Goal: Transaction & Acquisition: Book appointment/travel/reservation

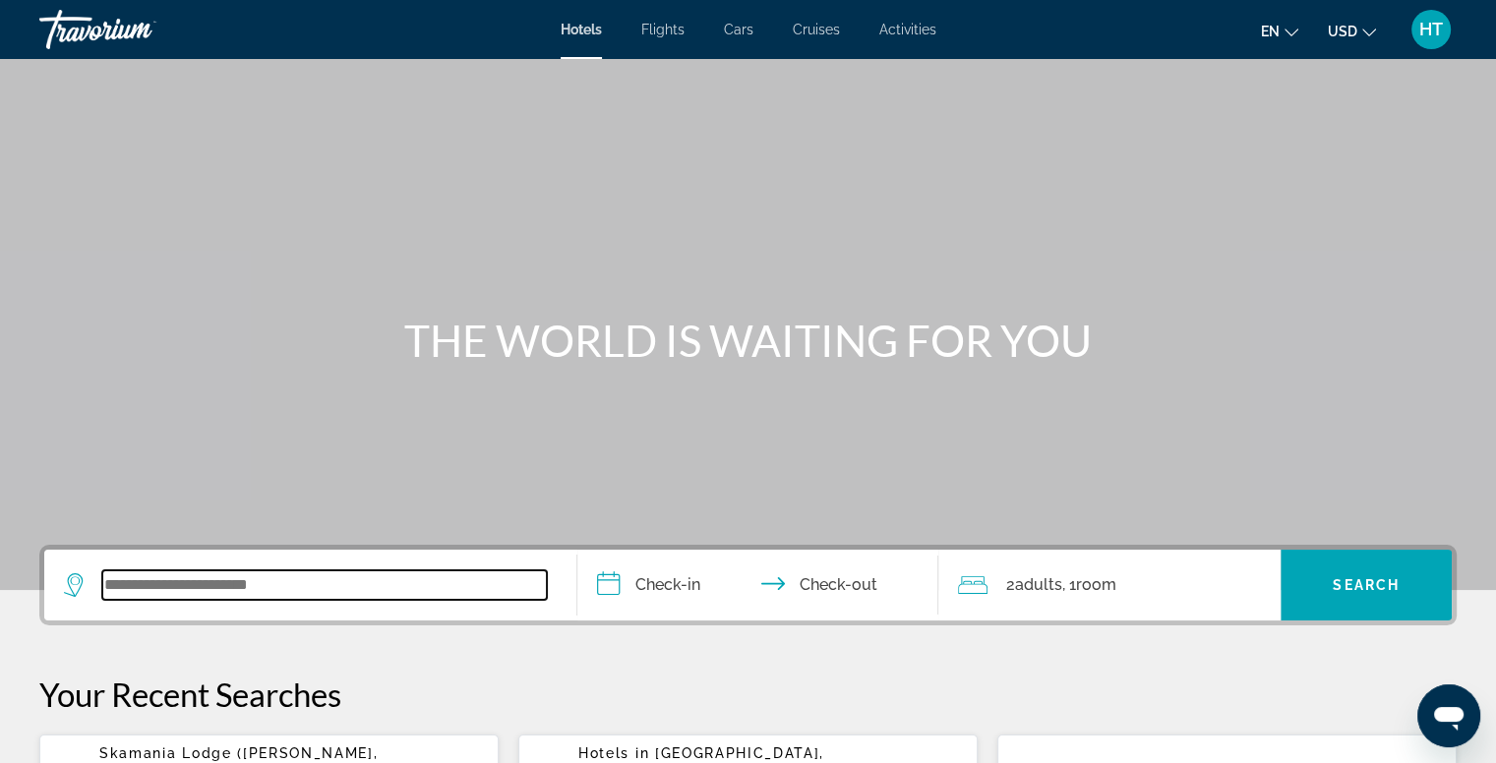
click at [191, 589] on input "Search widget" at bounding box center [324, 584] width 444 height 29
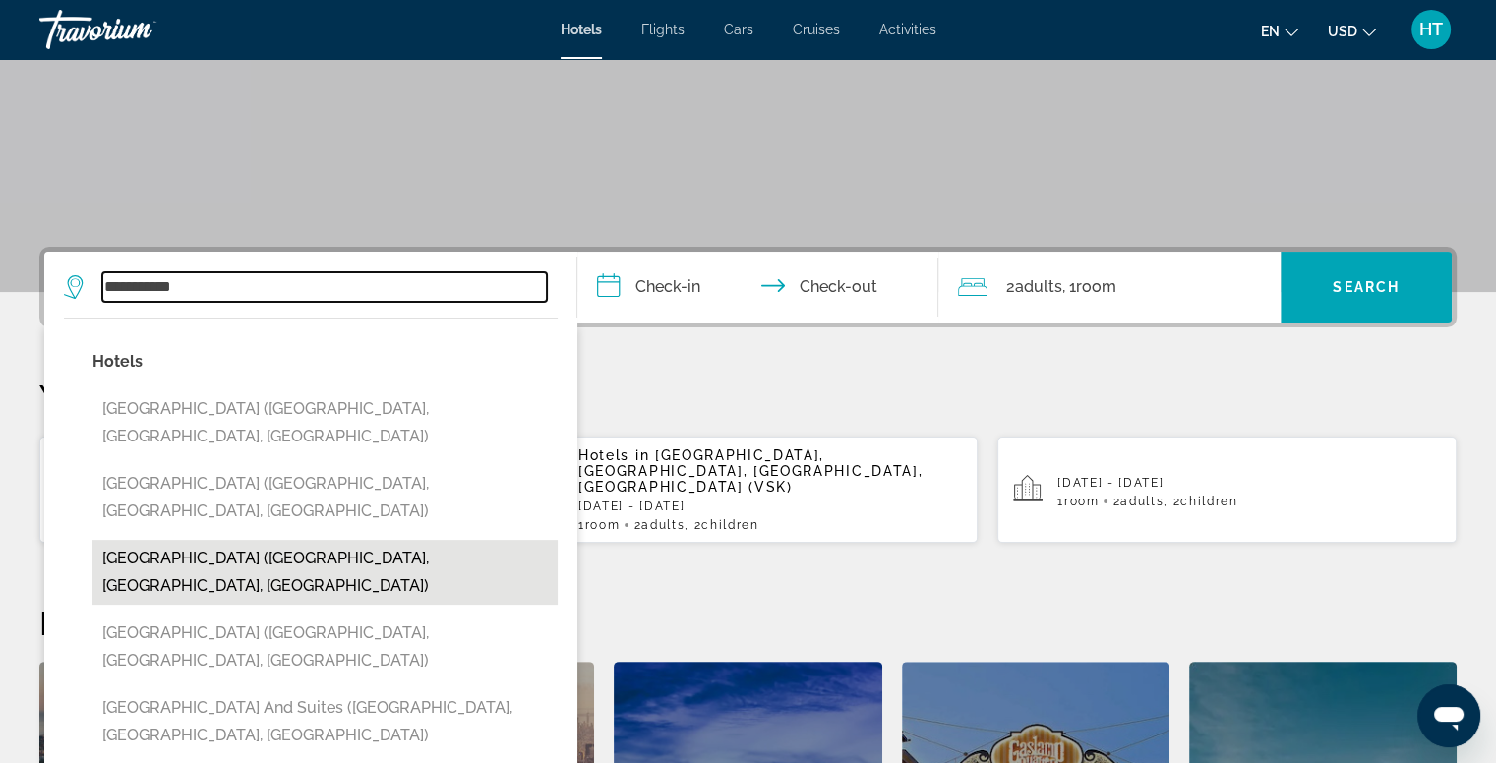
scroll to position [296, 0]
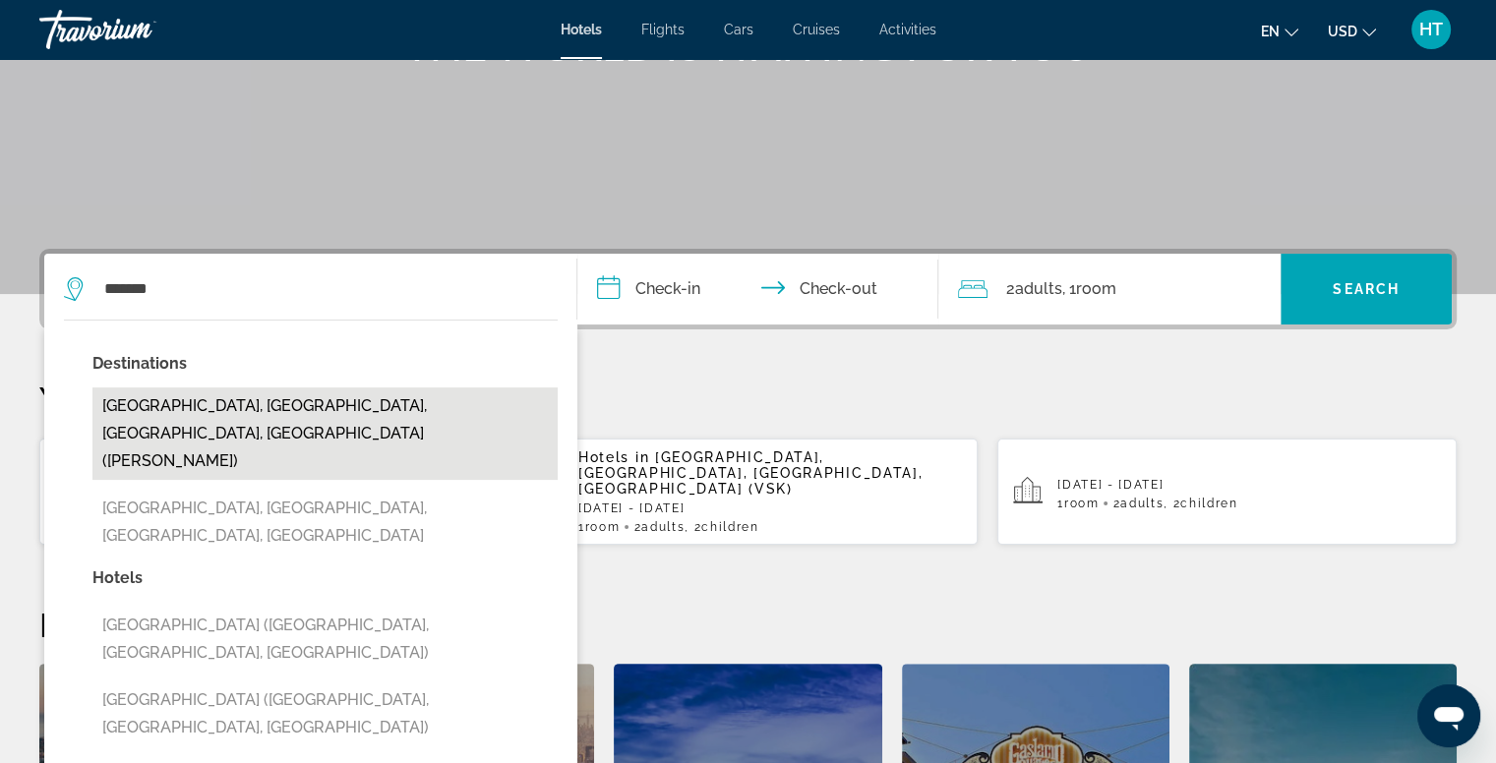
click at [186, 406] on button "[GEOGRAPHIC_DATA], [GEOGRAPHIC_DATA], [GEOGRAPHIC_DATA], [GEOGRAPHIC_DATA] ([PE…" at bounding box center [324, 433] width 465 height 92
type input "**********"
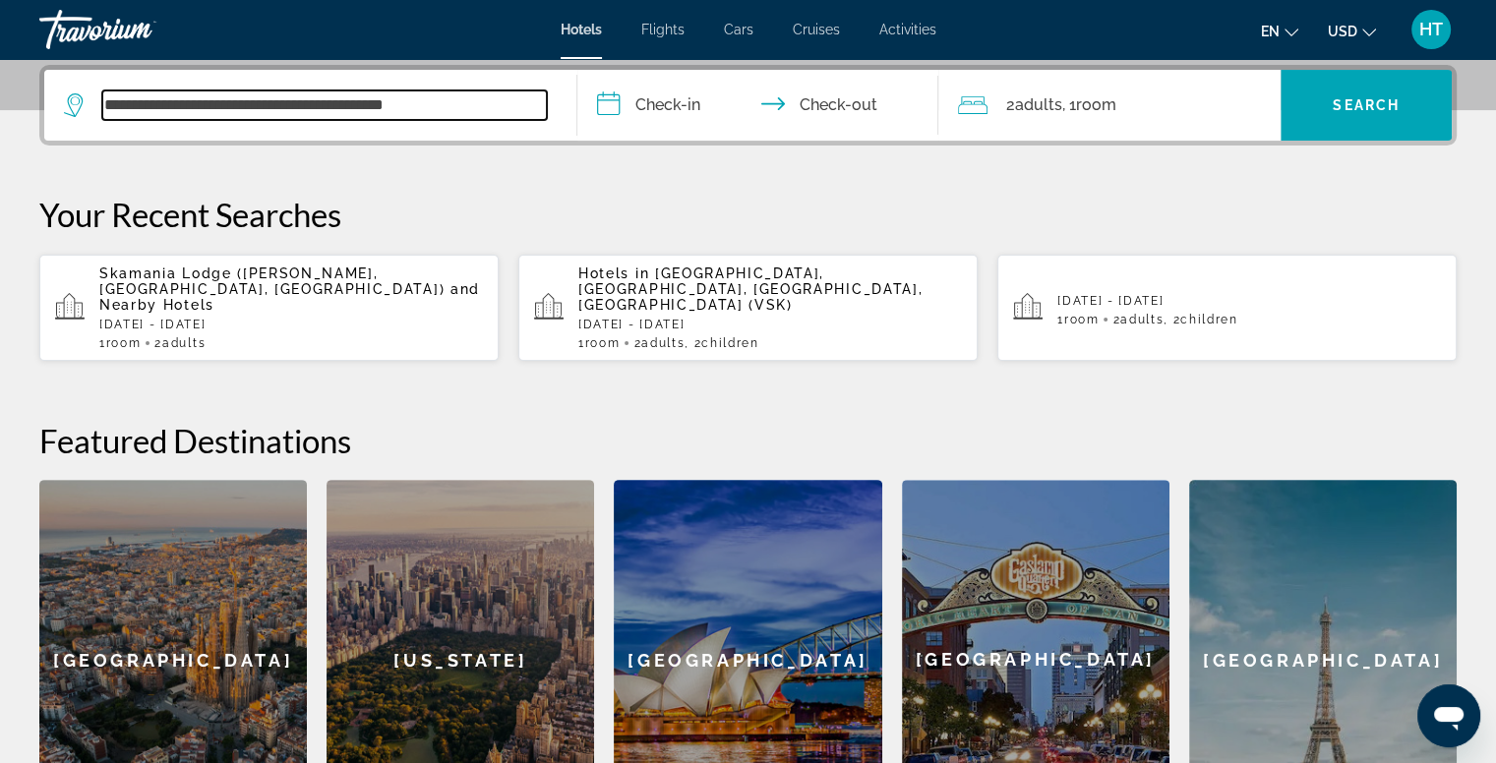
scroll to position [480, 0]
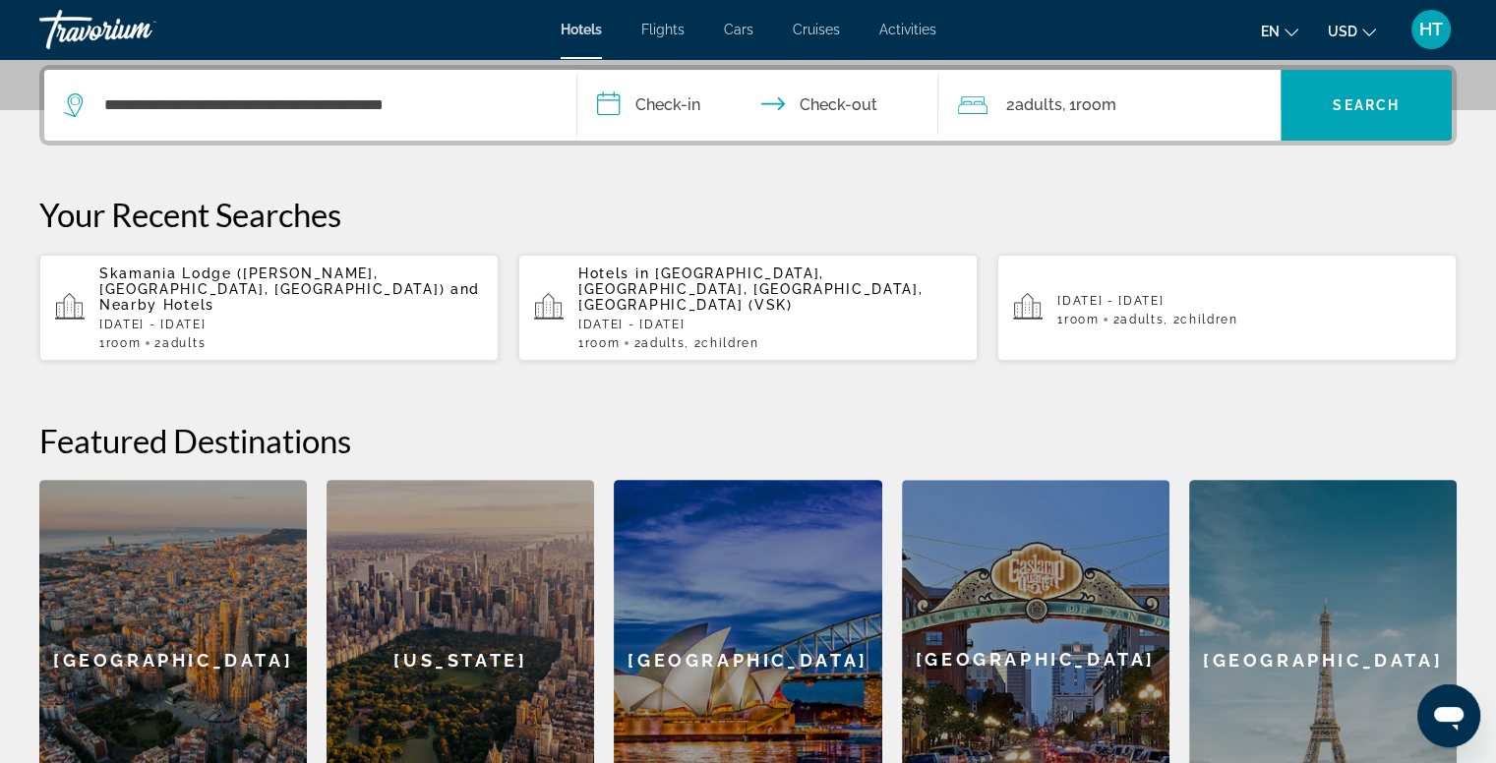
click at [675, 101] on input "**********" at bounding box center [762, 108] width 370 height 77
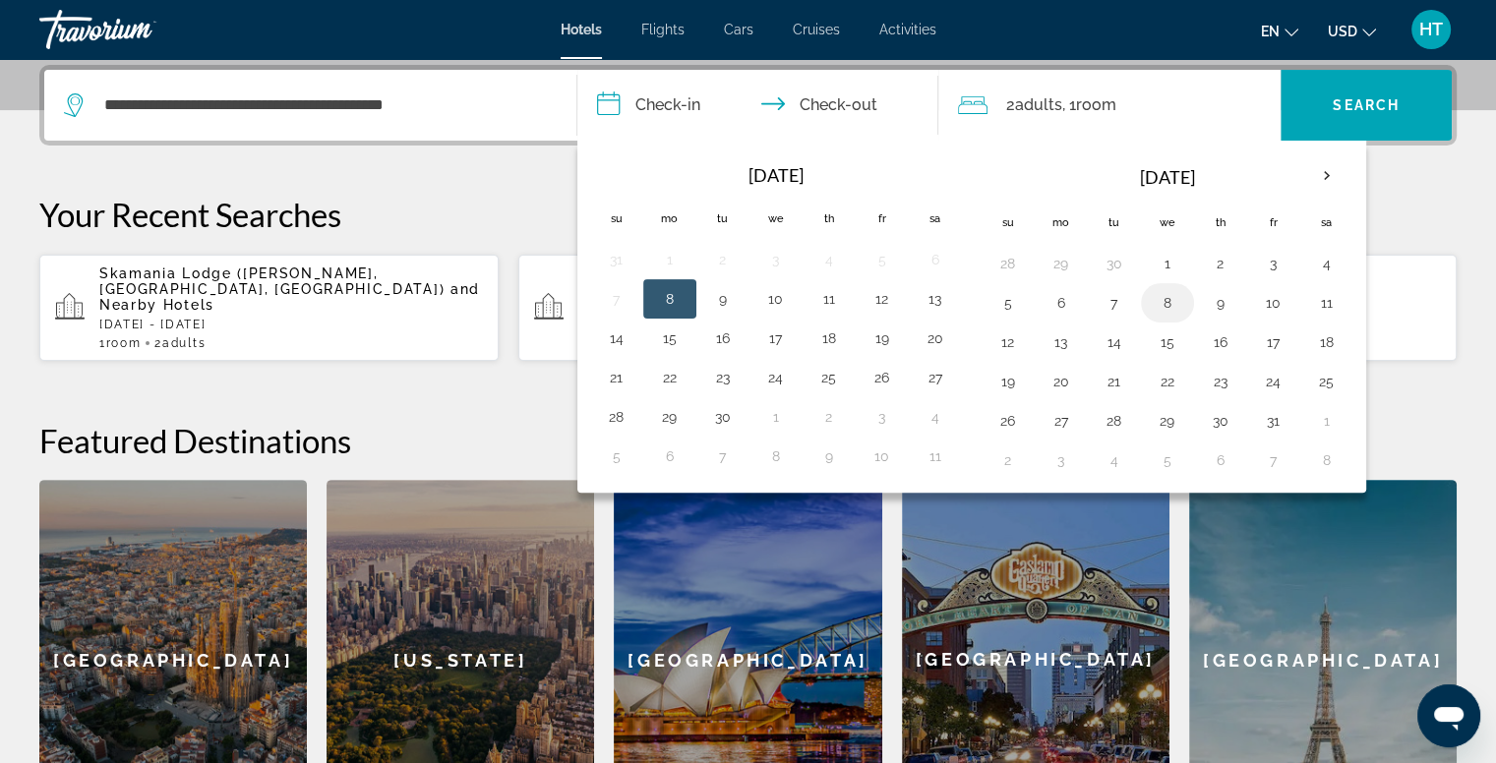
click at [1171, 304] on button "8" at bounding box center [1166, 303] width 31 height 28
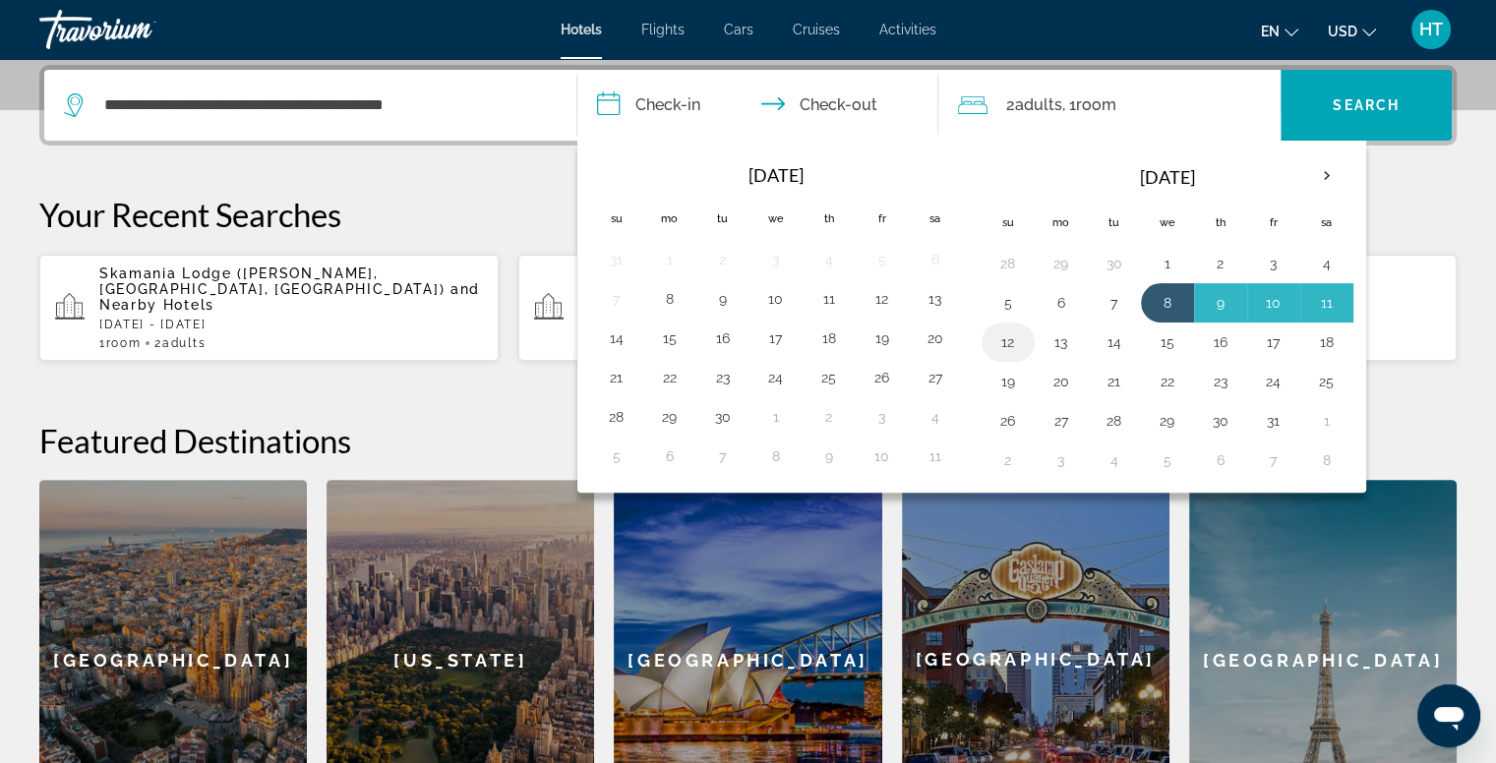
click at [1001, 345] on button "12" at bounding box center [1007, 342] width 31 height 28
type input "**********"
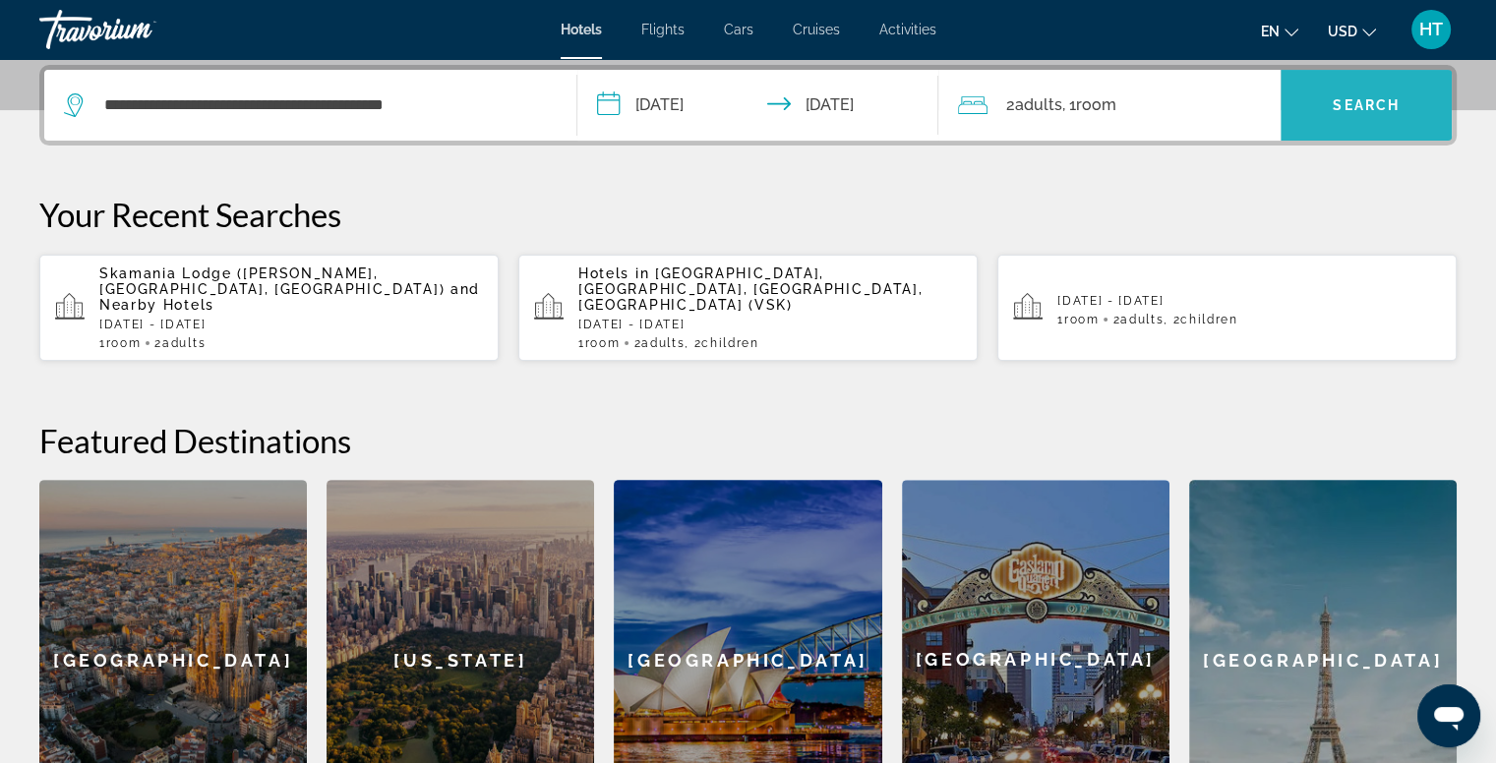
click at [1336, 111] on span "Search" at bounding box center [1365, 105] width 67 height 16
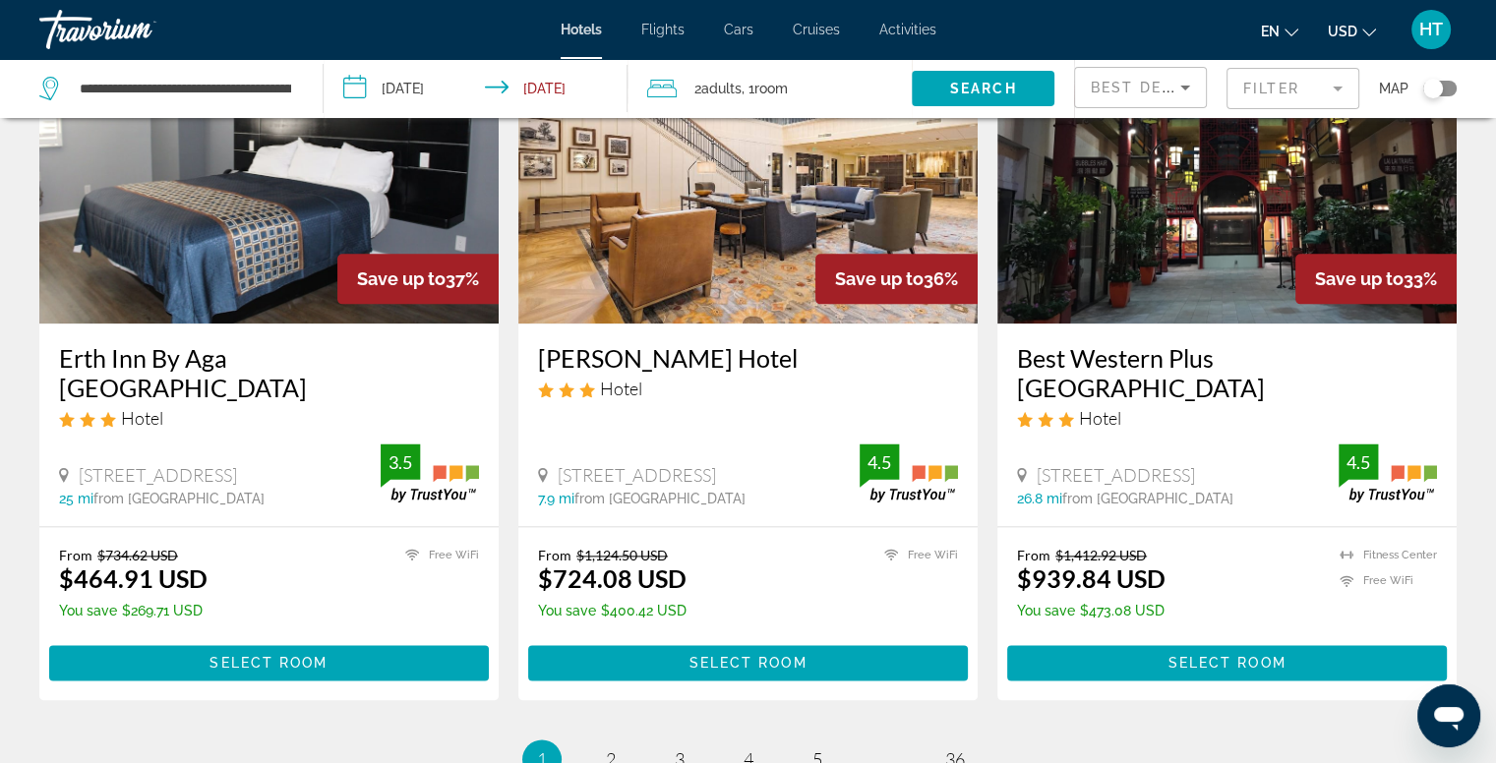
scroll to position [2368, 0]
click at [236, 230] on img "Main content" at bounding box center [268, 166] width 459 height 315
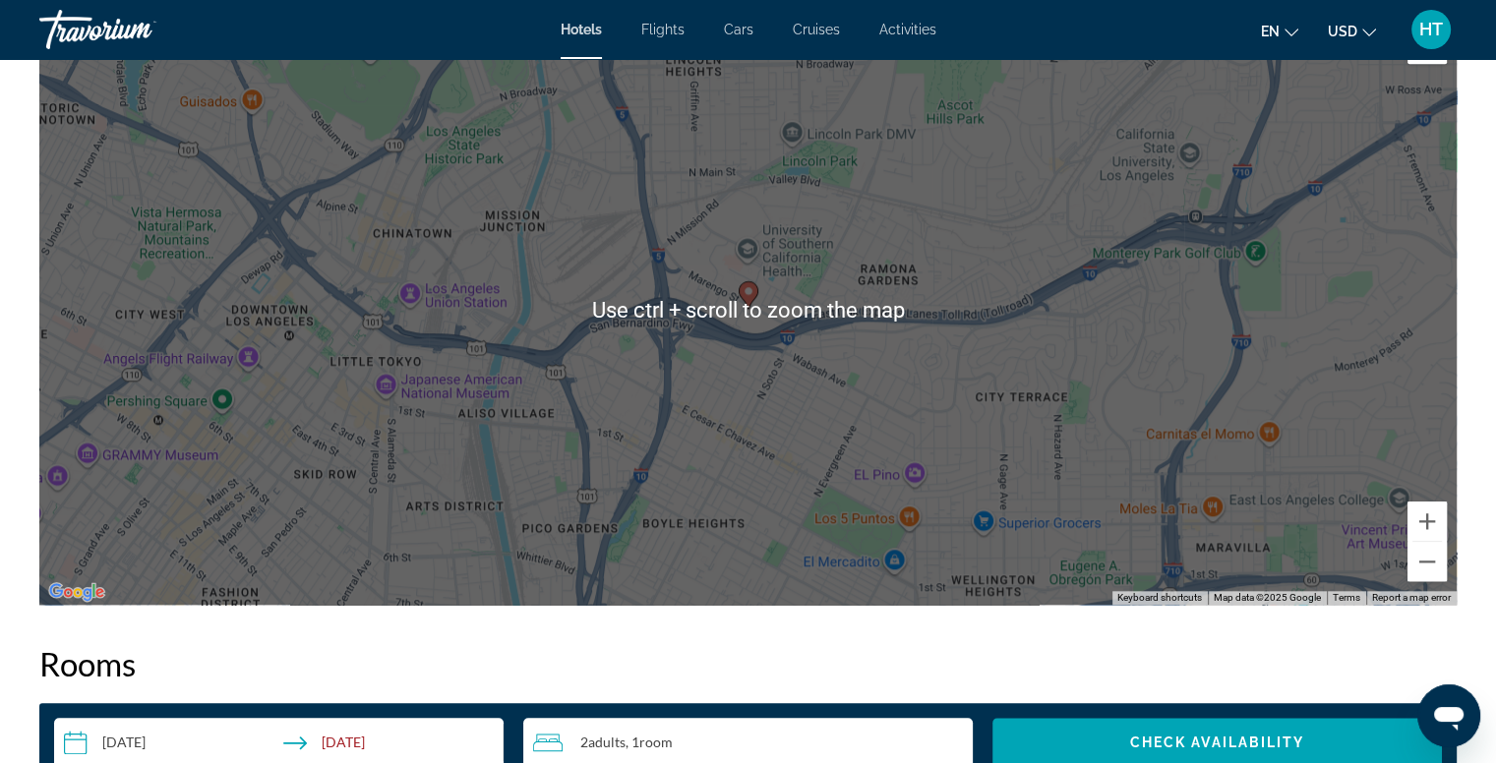
scroll to position [1926, 0]
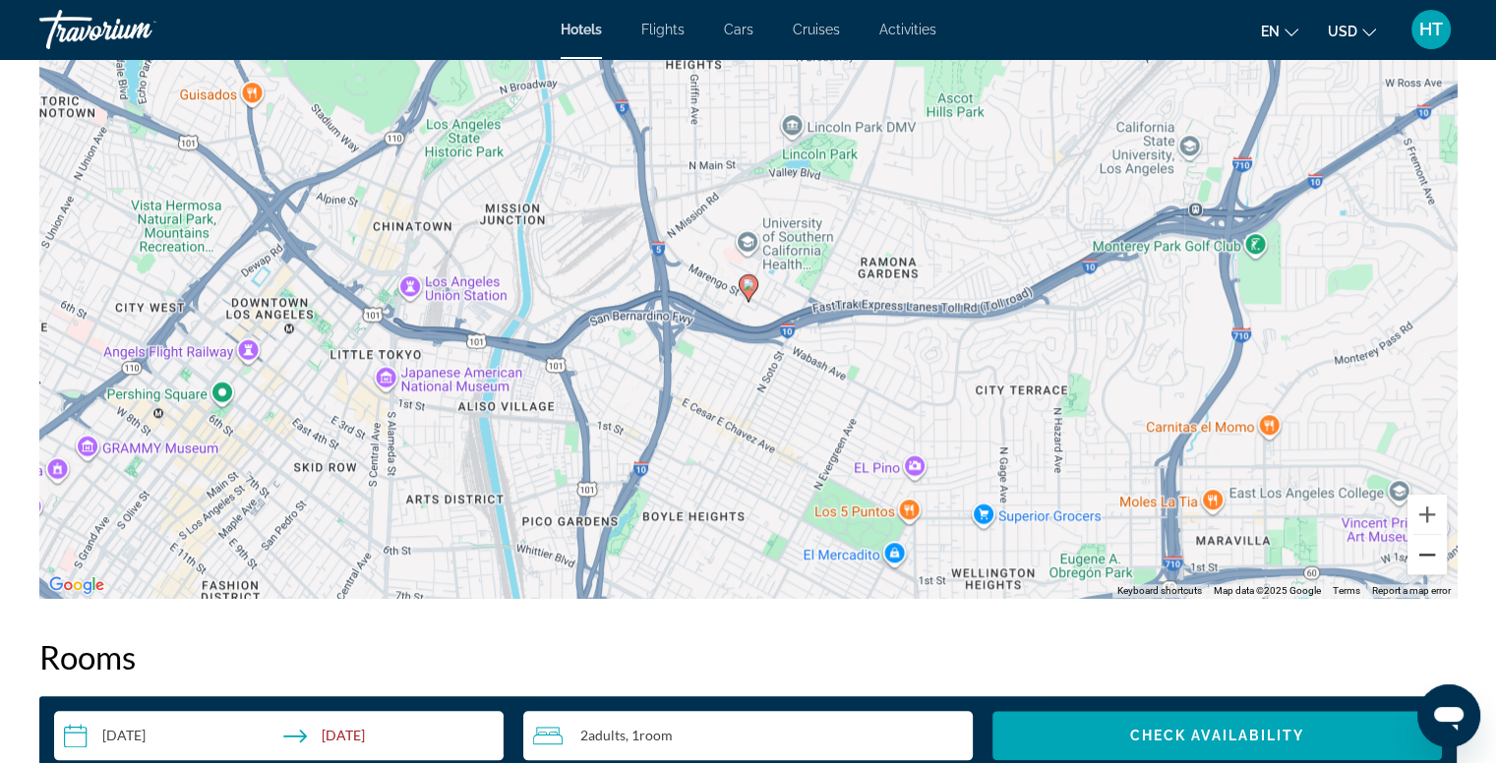
click at [1430, 535] on button "Zoom out" at bounding box center [1426, 554] width 39 height 39
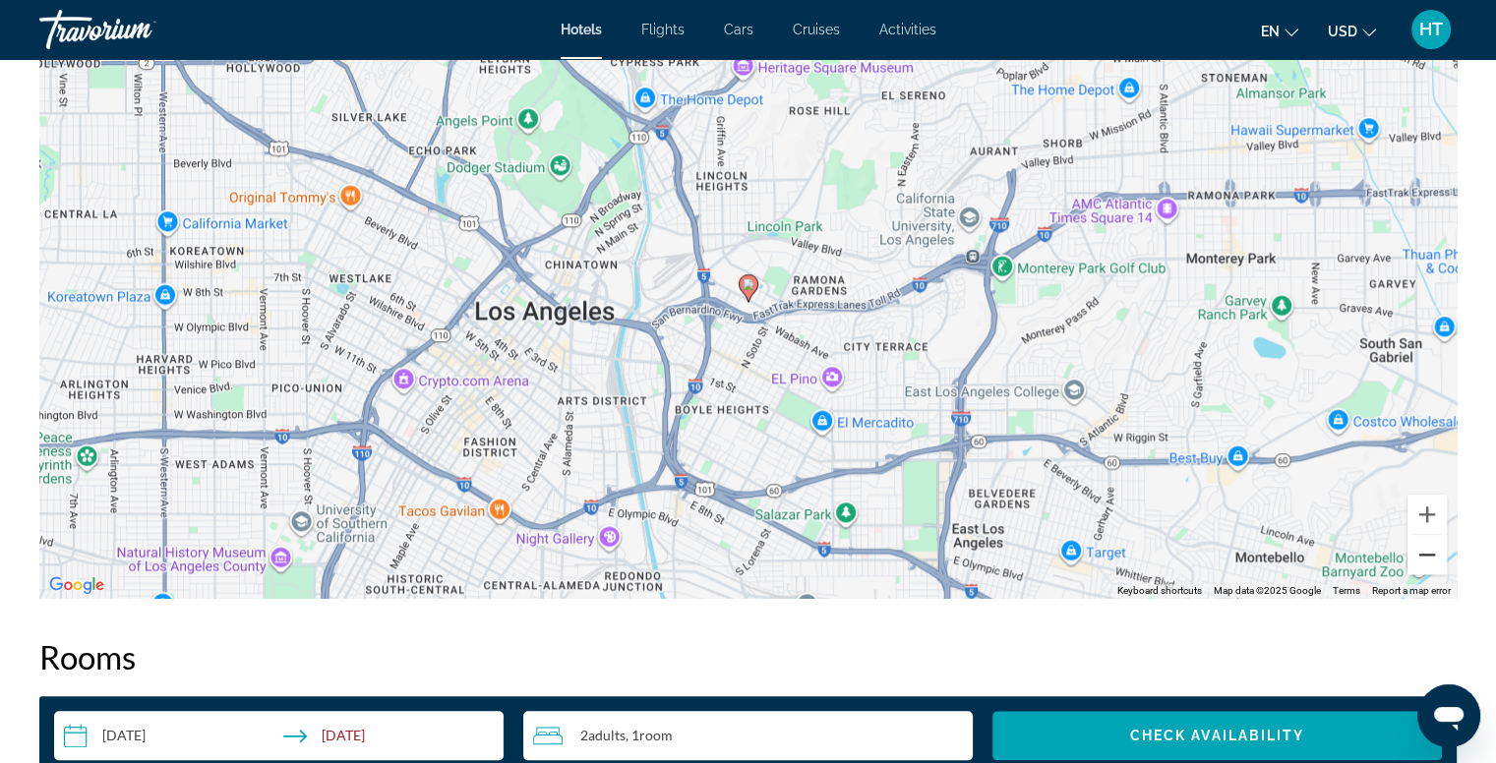
click at [1430, 535] on button "Zoom out" at bounding box center [1426, 554] width 39 height 39
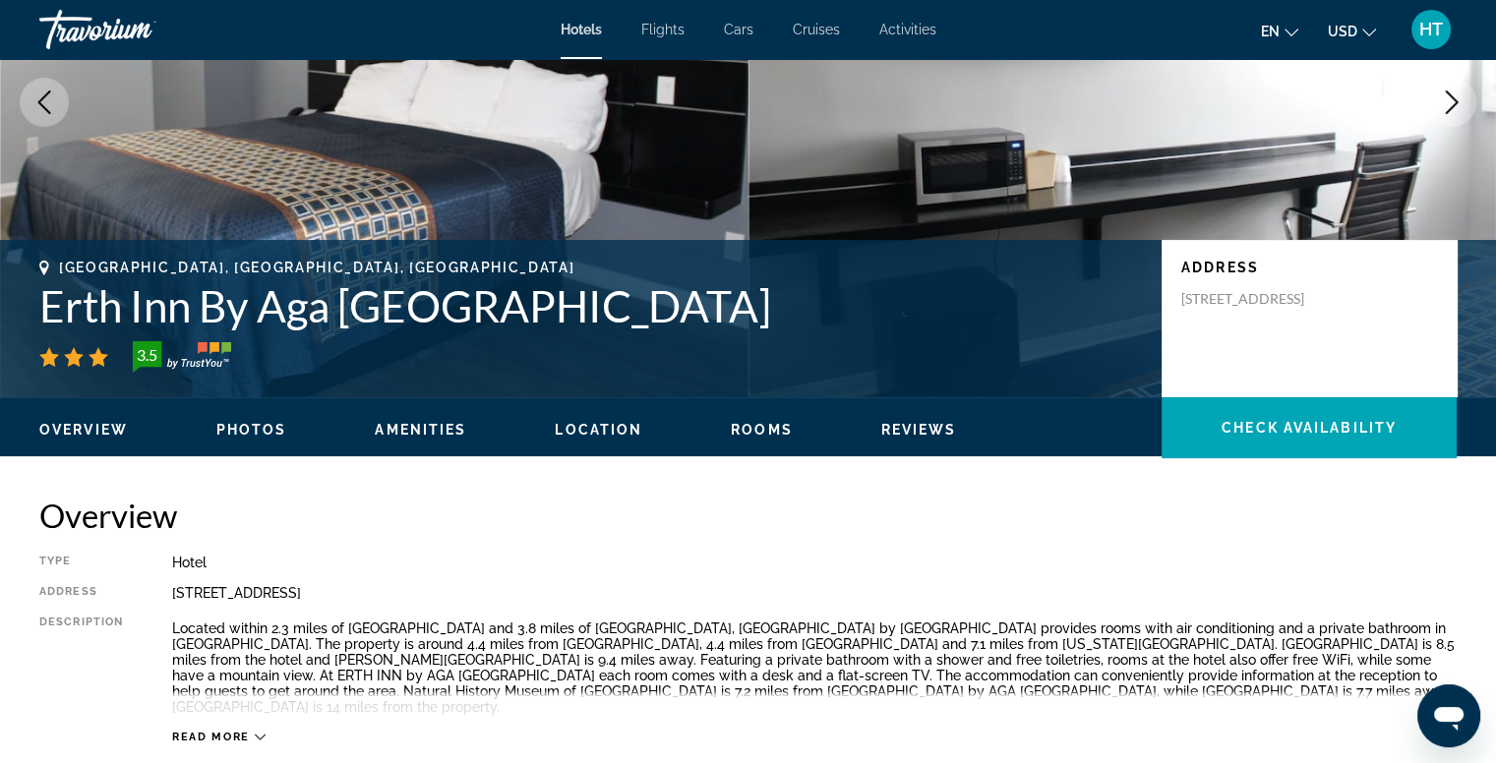
scroll to position [169, 0]
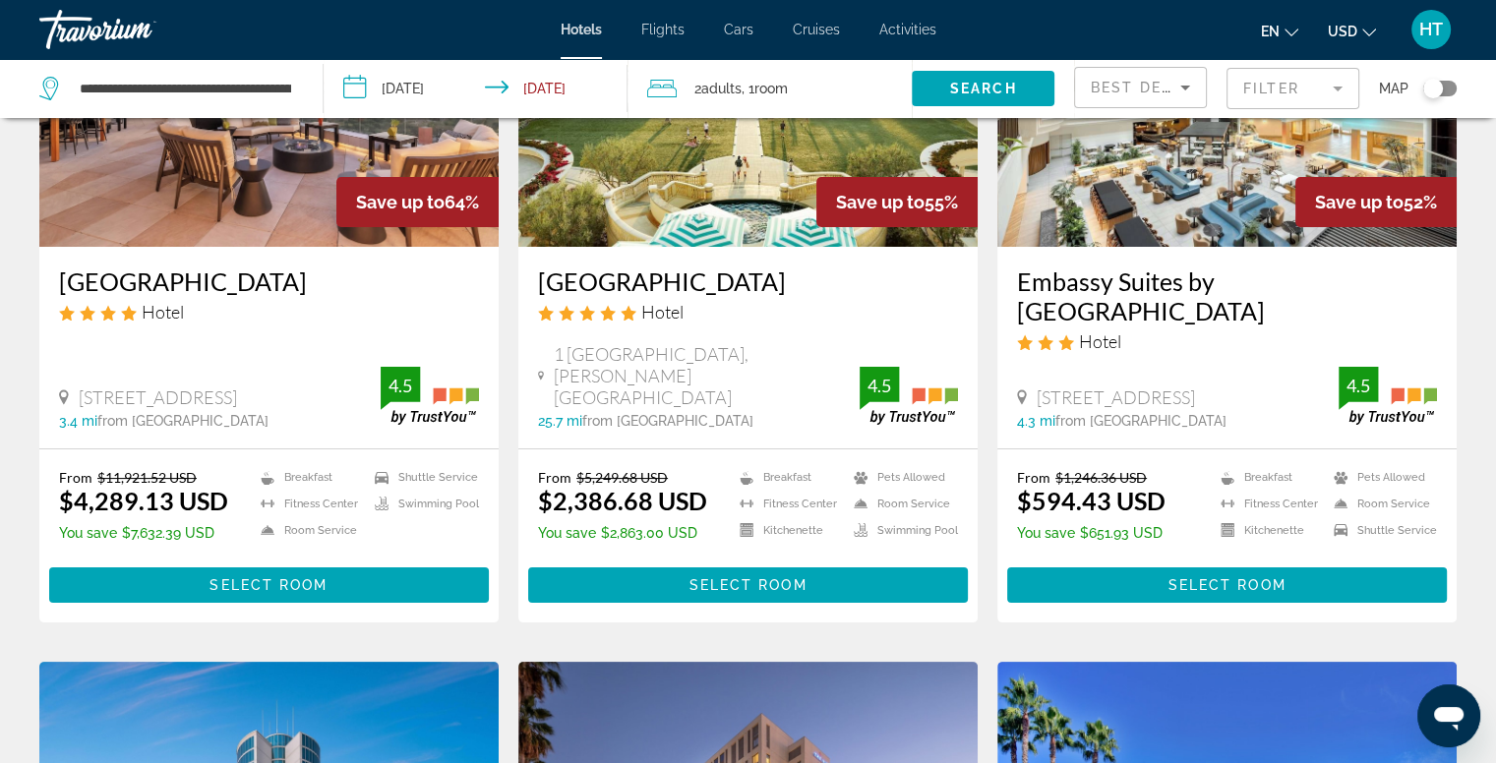
scroll to position [256, 0]
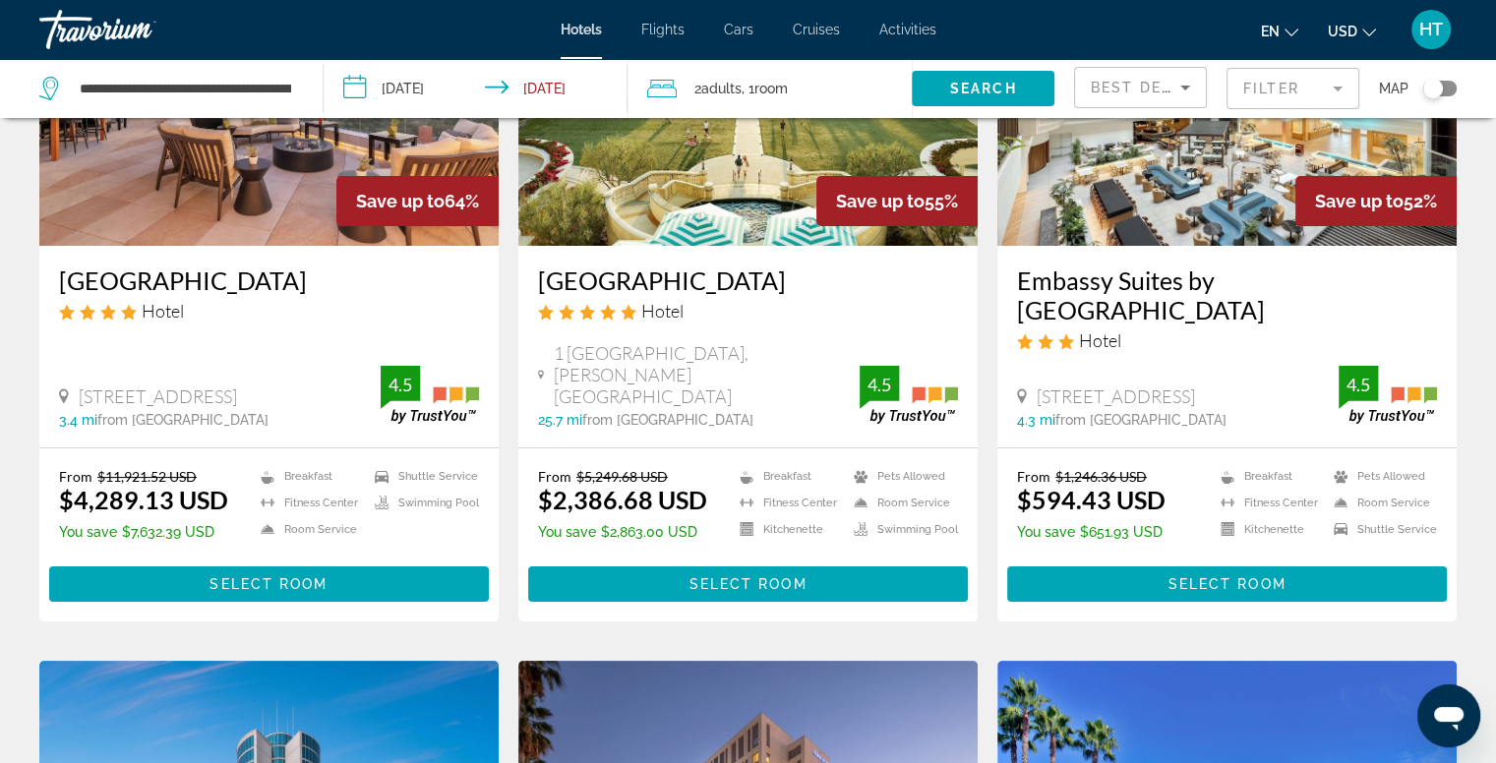
drag, startPoint x: 1306, startPoint y: 394, endPoint x: 1037, endPoint y: 391, distance: 268.4
click at [1037, 391] on div "[STREET_ADDRESS]" at bounding box center [1178, 396] width 322 height 22
copy span "[STREET_ADDRESS]"
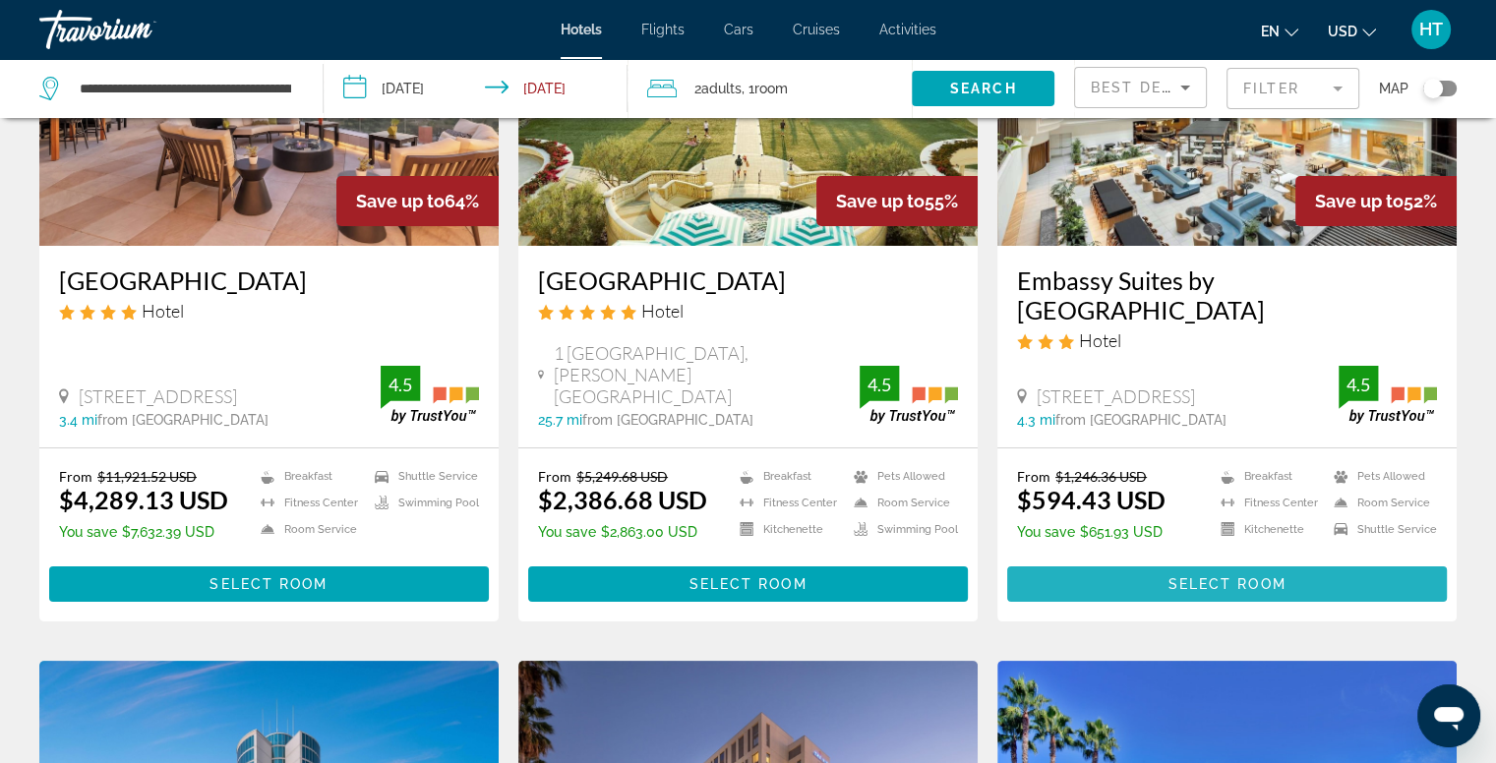
click at [1217, 574] on span "Main content" at bounding box center [1227, 583] width 440 height 47
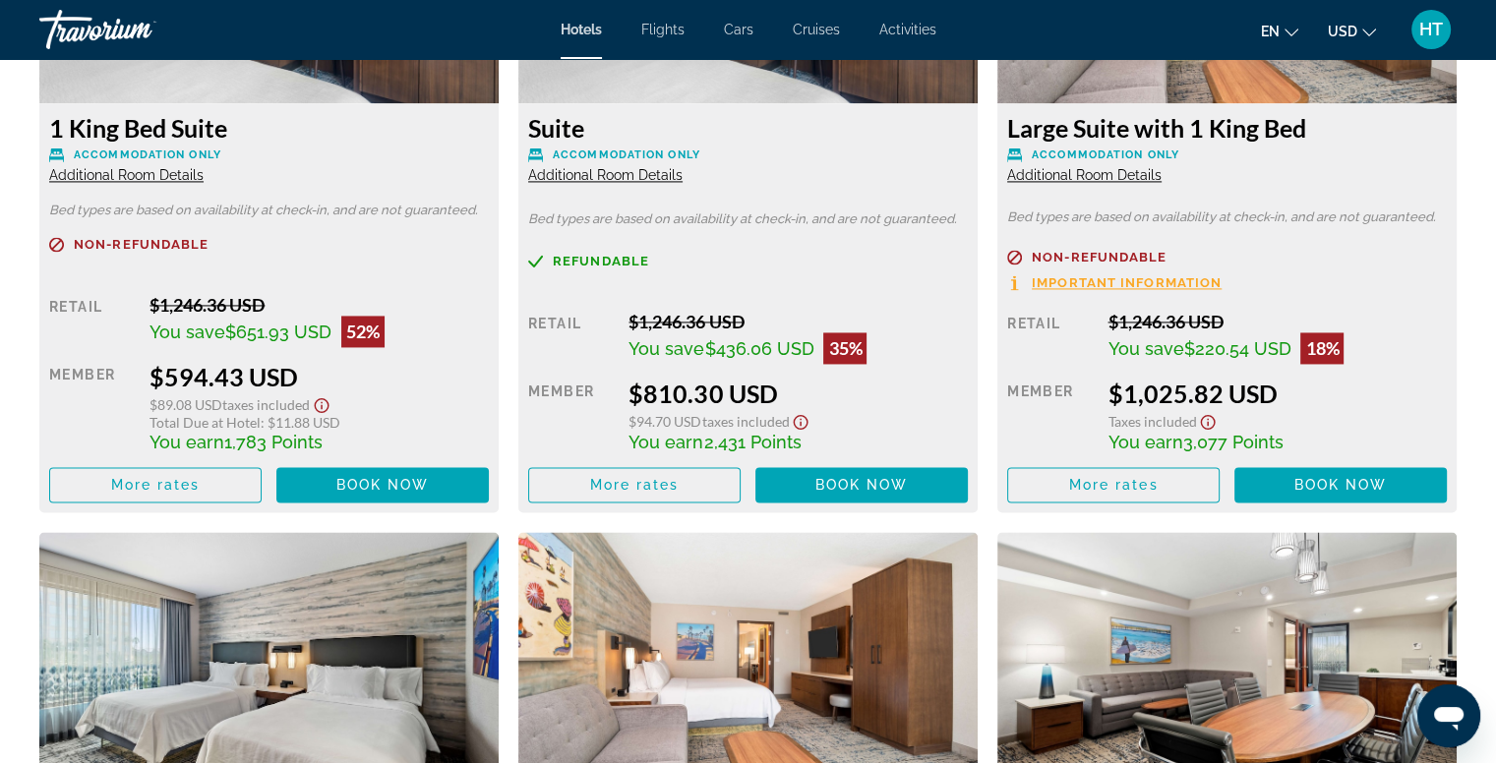
scroll to position [2887, 0]
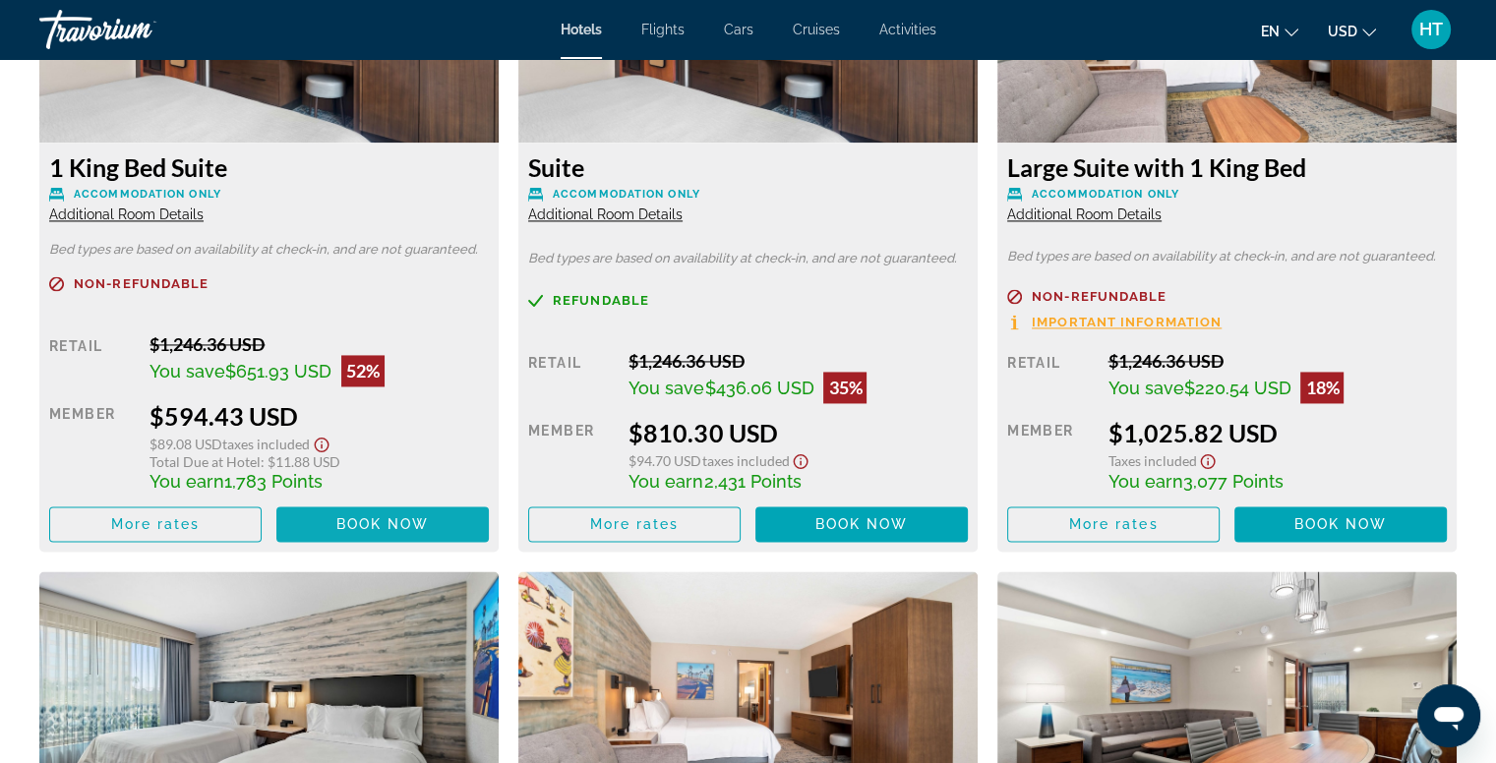
click at [378, 513] on span "Main content" at bounding box center [382, 523] width 212 height 47
